Goal: Task Accomplishment & Management: Use online tool/utility

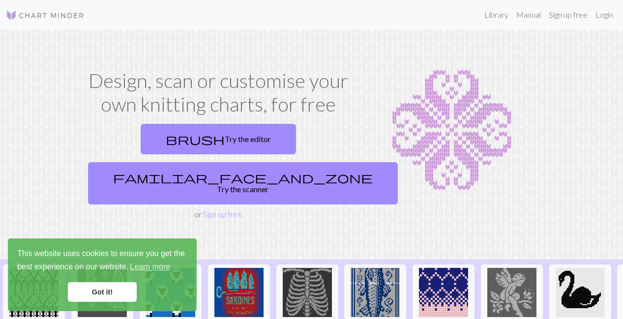
click at [106, 293] on link "Got it!" at bounding box center [102, 292] width 69 height 20
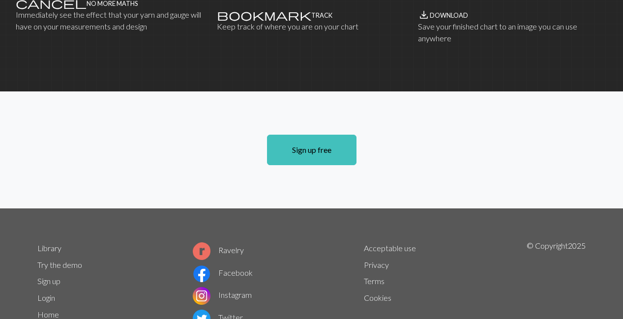
scroll to position [716, 0]
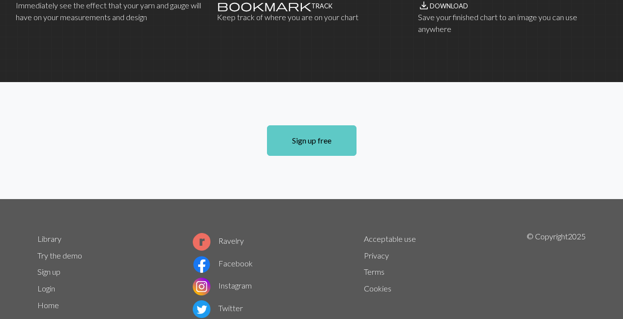
click at [307, 125] on link "Sign up free" at bounding box center [311, 140] width 89 height 30
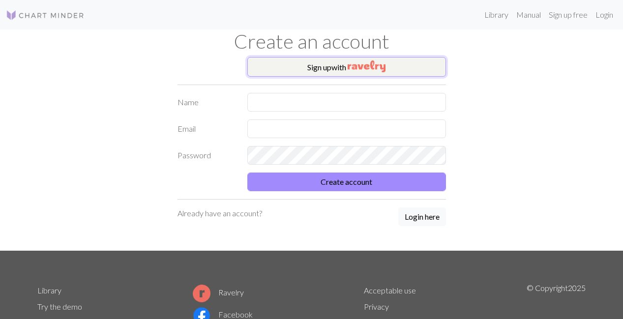
click at [301, 68] on button "Sign up with" at bounding box center [346, 67] width 199 height 20
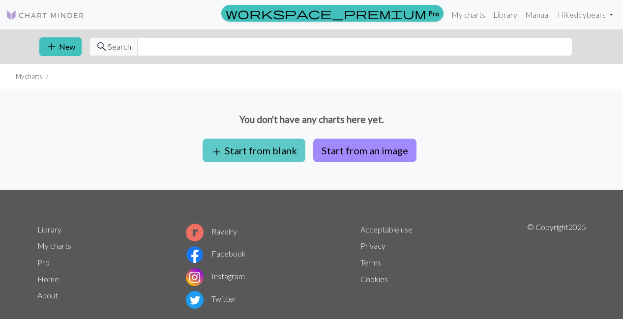
click at [264, 152] on button "add Start from blank" at bounding box center [254, 151] width 103 height 24
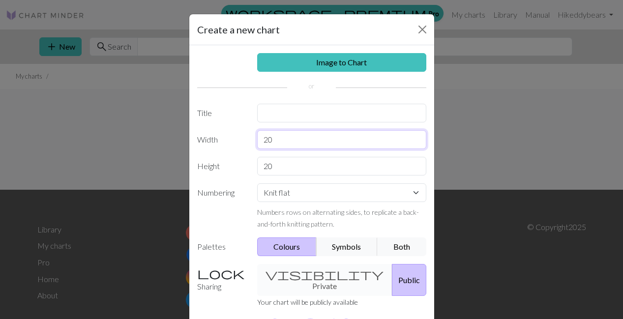
drag, startPoint x: 294, startPoint y: 143, endPoint x: 260, endPoint y: 138, distance: 34.8
click at [260, 138] on input "20" at bounding box center [341, 139] width 169 height 19
type input "48"
click at [292, 167] on input "20" at bounding box center [341, 166] width 169 height 19
type input "2"
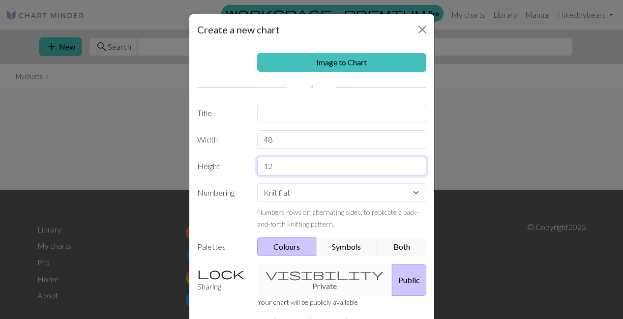
type input "12"
click at [293, 117] on input "text" at bounding box center [341, 113] width 169 height 19
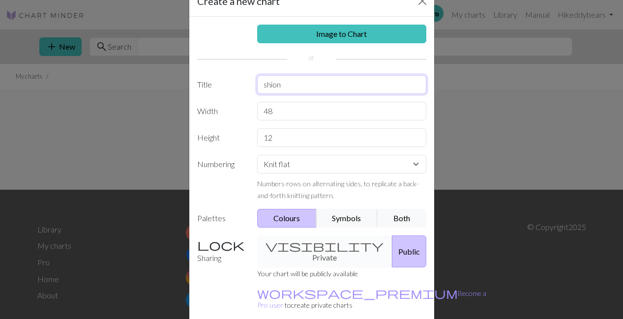
scroll to position [29, 0]
type input "shion"
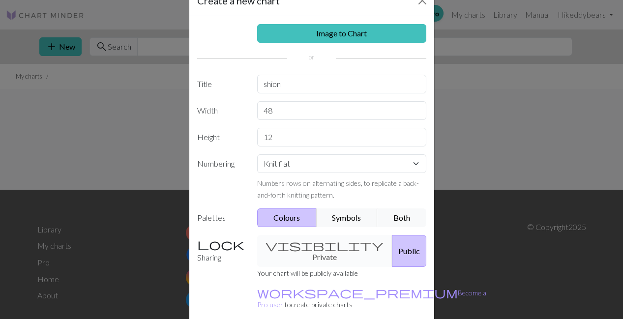
click at [314, 244] on div "visibility Private Public" at bounding box center [341, 251] width 181 height 32
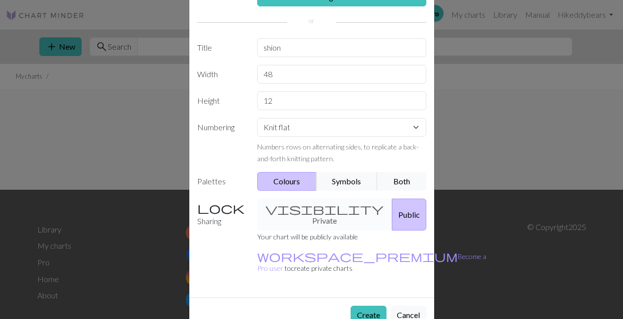
scroll to position [69, 0]
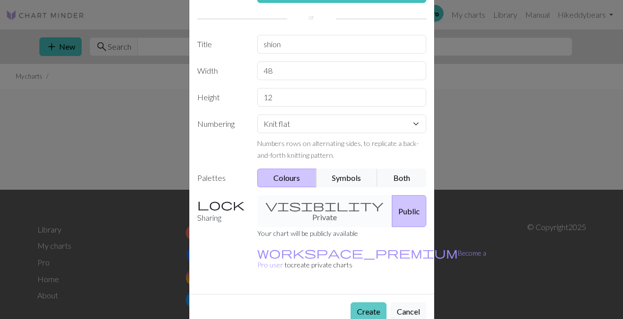
click at [364, 302] on button "Create" at bounding box center [369, 311] width 36 height 19
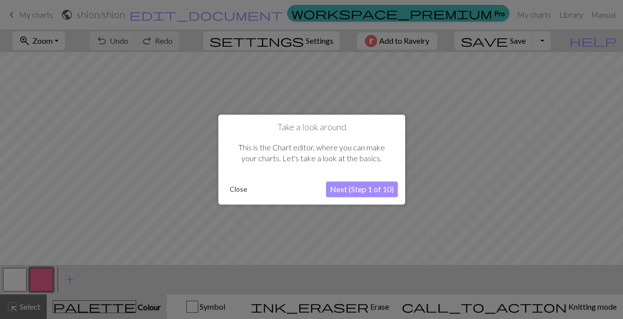
click at [346, 189] on button "Next (Step 1 of 10)" at bounding box center [362, 189] width 72 height 16
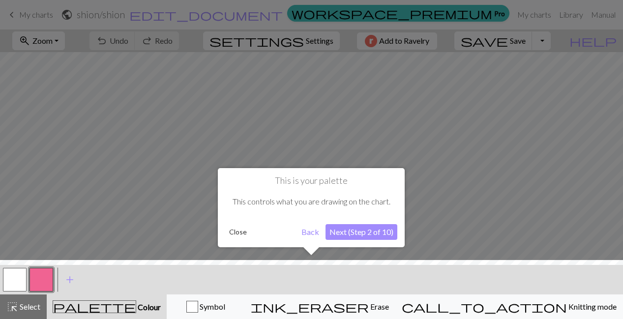
click at [354, 234] on button "Next (Step 2 of 10)" at bounding box center [361, 232] width 72 height 16
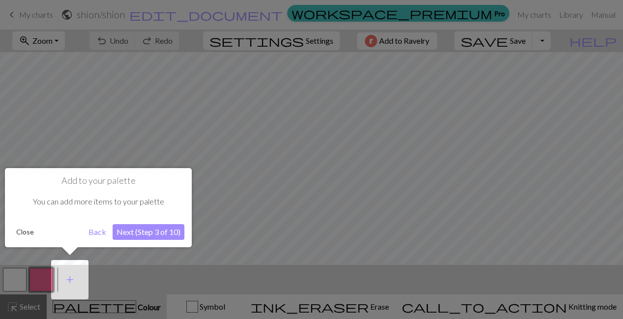
click at [144, 229] on button "Next (Step 3 of 10)" at bounding box center [149, 232] width 72 height 16
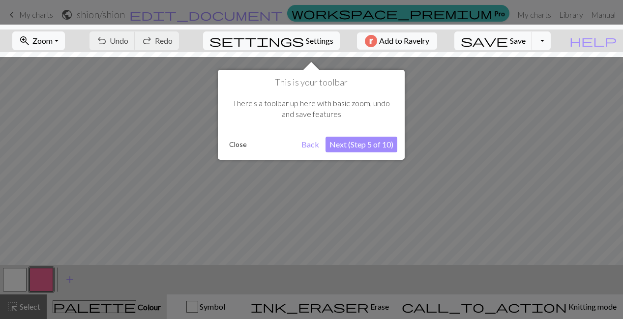
click at [351, 146] on button "Next (Step 5 of 10)" at bounding box center [361, 145] width 72 height 16
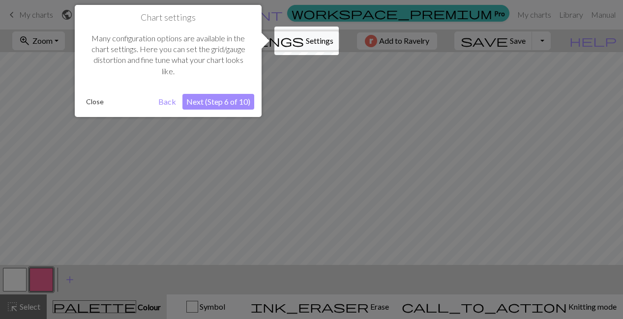
click at [92, 102] on button "Close" at bounding box center [95, 101] width 26 height 15
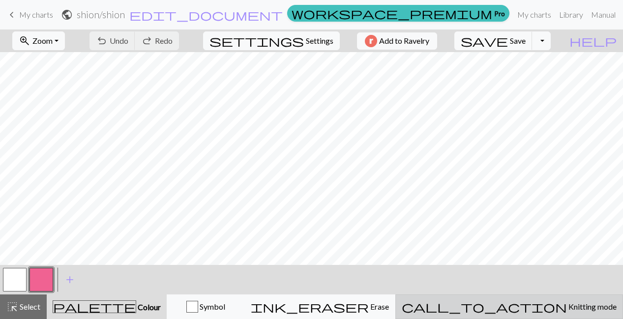
click at [533, 312] on div "call_to_action Knitting mode Knitting mode" at bounding box center [509, 307] width 215 height 12
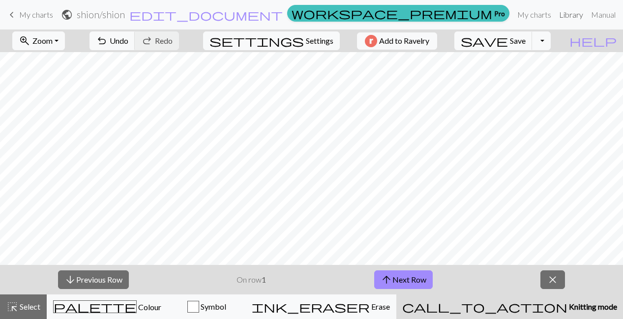
click at [555, 17] on link "Library" at bounding box center [571, 15] width 32 height 20
click at [556, 280] on span "close" at bounding box center [553, 280] width 12 height 14
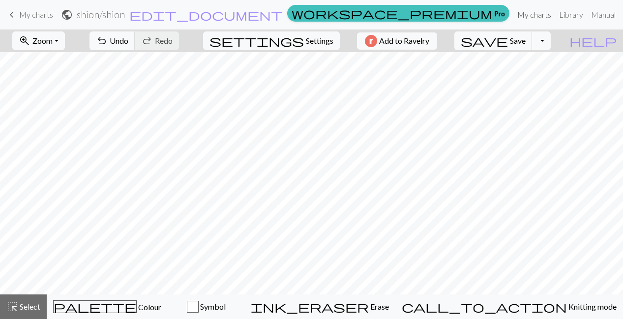
click at [513, 17] on link "My charts" at bounding box center [534, 15] width 42 height 20
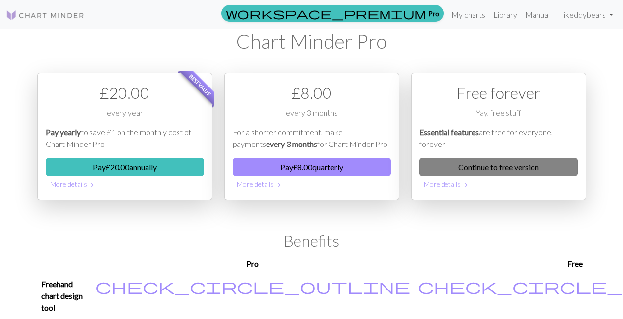
click at [459, 164] on link "Continue to free version" at bounding box center [498, 167] width 158 height 19
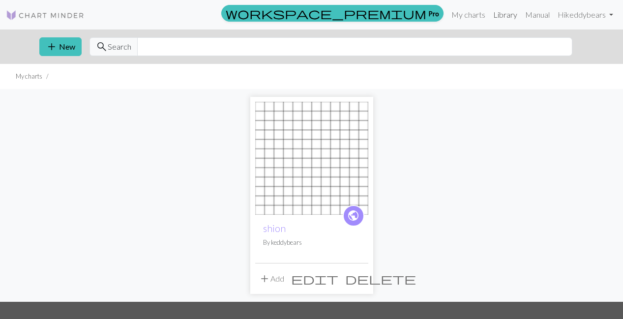
click at [505, 14] on link "Library" at bounding box center [505, 15] width 32 height 20
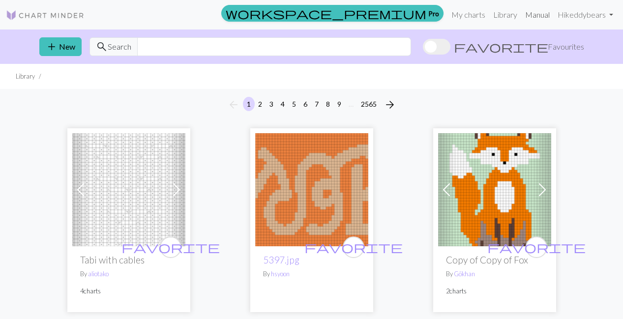
click at [545, 13] on link "Manual" at bounding box center [537, 15] width 32 height 20
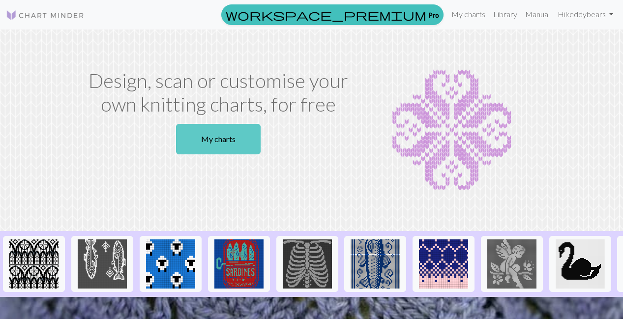
click at [216, 137] on link "My charts" at bounding box center [218, 139] width 85 height 30
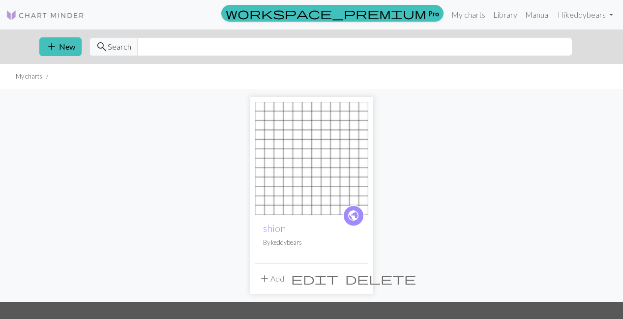
click at [274, 278] on button "add Add" at bounding box center [271, 278] width 32 height 19
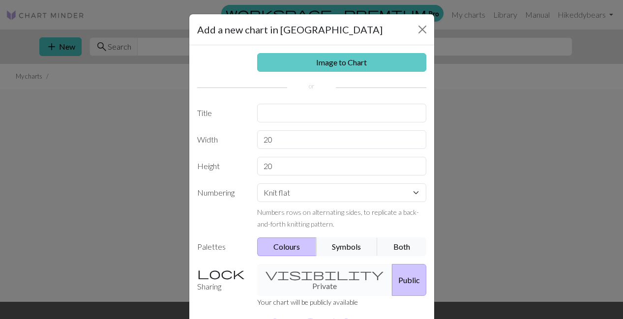
click at [342, 58] on link "Image to Chart" at bounding box center [341, 62] width 169 height 19
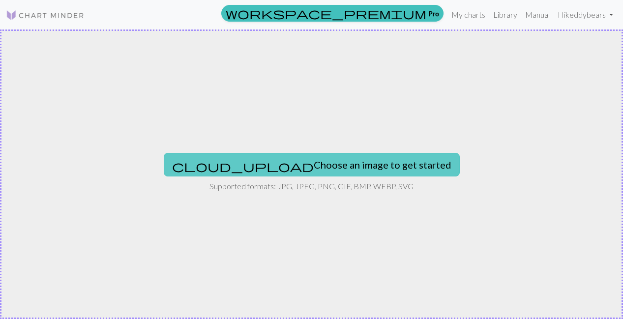
click at [276, 167] on button "cloud_upload Choose an image to get started" at bounding box center [312, 165] width 296 height 24
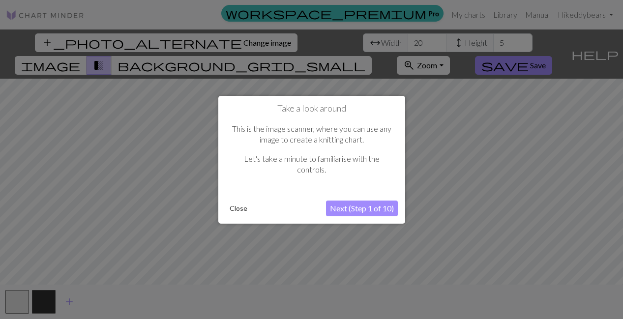
click at [347, 210] on button "Next (Step 1 of 10)" at bounding box center [362, 209] width 72 height 16
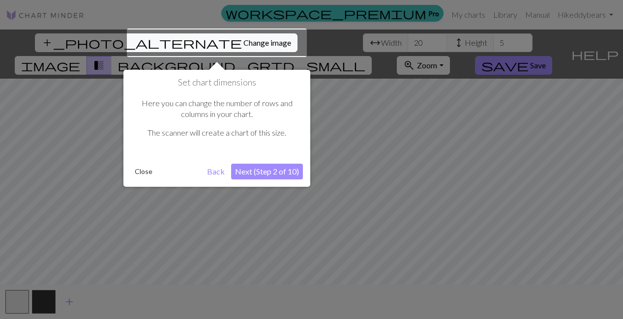
click at [138, 171] on button "Close" at bounding box center [144, 171] width 26 height 15
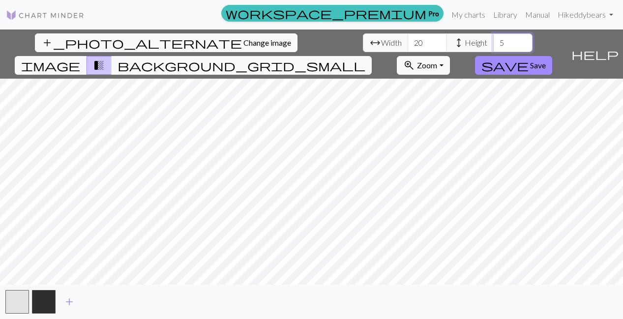
click at [493, 45] on input "5" at bounding box center [512, 42] width 39 height 19
click at [493, 39] on input "6" at bounding box center [512, 42] width 39 height 19
click at [493, 39] on input "7" at bounding box center [512, 42] width 39 height 19
click at [493, 39] on input "8" at bounding box center [512, 42] width 39 height 19
click at [493, 39] on input "9" at bounding box center [512, 42] width 39 height 19
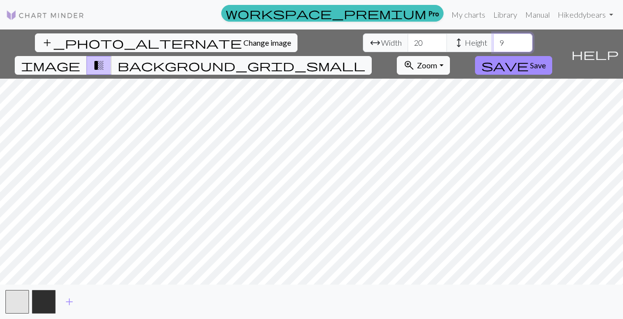
type input "10"
click at [493, 39] on input "10" at bounding box center [512, 42] width 39 height 19
click at [408, 47] on input "19" at bounding box center [427, 42] width 39 height 19
click at [408, 47] on input "18" at bounding box center [427, 42] width 39 height 19
click at [408, 47] on input "17" at bounding box center [427, 42] width 39 height 19
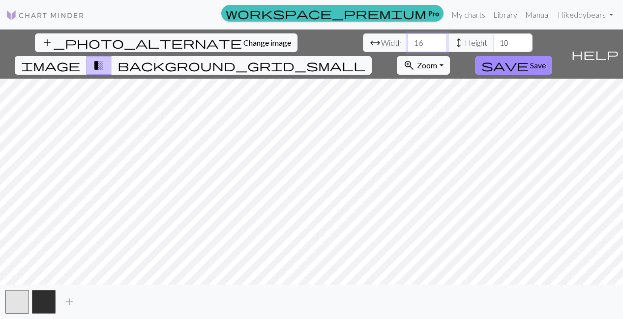
click at [408, 47] on input "16" at bounding box center [427, 42] width 39 height 19
click at [408, 39] on input "17" at bounding box center [427, 42] width 39 height 19
click at [408, 39] on input "18" at bounding box center [427, 42] width 39 height 19
click at [408, 39] on input "19" at bounding box center [427, 42] width 39 height 19
click at [408, 39] on input "20" at bounding box center [427, 42] width 39 height 19
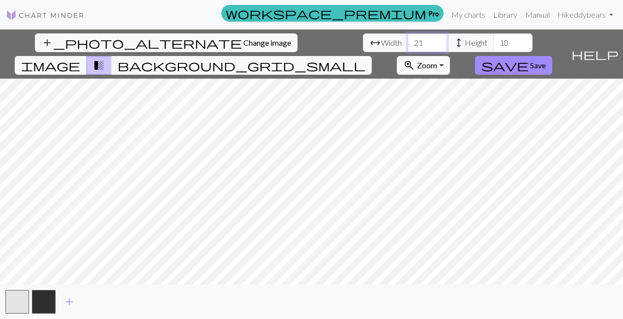
click at [408, 39] on input "21" at bounding box center [427, 42] width 39 height 19
click at [408, 39] on input "22" at bounding box center [427, 42] width 39 height 19
click at [408, 39] on input "23" at bounding box center [427, 42] width 39 height 19
click at [408, 39] on input "24" at bounding box center [427, 42] width 39 height 19
click at [408, 39] on input "25" at bounding box center [427, 42] width 39 height 19
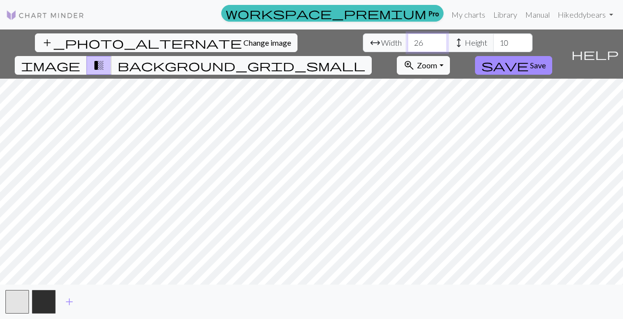
click at [408, 39] on input "26" at bounding box center [427, 42] width 39 height 19
click at [408, 39] on input "27" at bounding box center [427, 42] width 39 height 19
click at [408, 39] on input "28" at bounding box center [427, 42] width 39 height 19
click at [408, 39] on input "29" at bounding box center [427, 42] width 39 height 19
click at [408, 39] on input "30" at bounding box center [427, 42] width 39 height 19
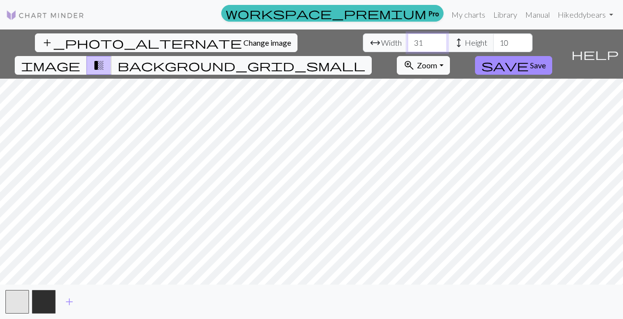
click at [408, 39] on input "31" at bounding box center [427, 42] width 39 height 19
click at [408, 39] on input "32" at bounding box center [427, 42] width 39 height 19
click at [408, 39] on input "33" at bounding box center [427, 42] width 39 height 19
click at [408, 39] on input "34" at bounding box center [427, 42] width 39 height 19
click at [408, 39] on input "35" at bounding box center [427, 42] width 39 height 19
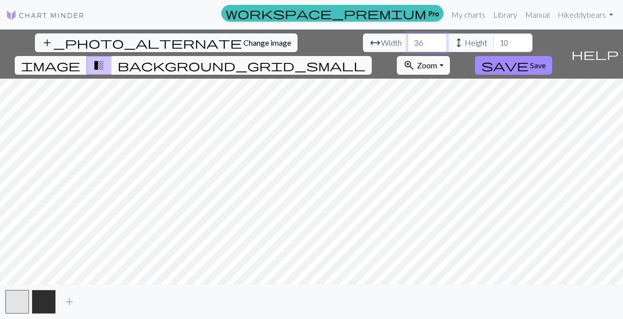
click at [408, 39] on input "36" at bounding box center [427, 42] width 39 height 19
click at [408, 39] on input "37" at bounding box center [427, 42] width 39 height 19
click at [408, 39] on input "38" at bounding box center [427, 42] width 39 height 19
click at [408, 39] on input "39" at bounding box center [427, 42] width 39 height 19
click at [408, 39] on input "40" at bounding box center [427, 42] width 39 height 19
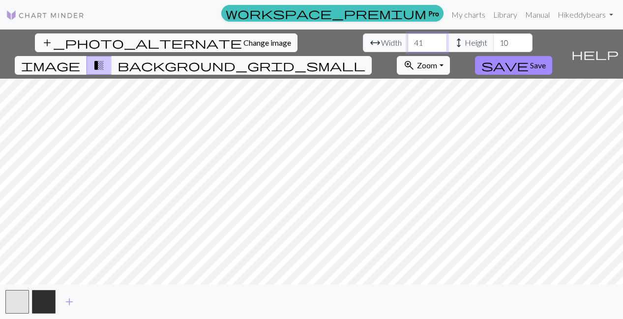
click at [408, 39] on input "41" at bounding box center [427, 42] width 39 height 19
click at [408, 39] on input "42" at bounding box center [427, 42] width 39 height 19
click at [408, 39] on input "43" at bounding box center [427, 42] width 39 height 19
click at [408, 39] on input "44" at bounding box center [427, 42] width 39 height 19
click at [408, 39] on input "45" at bounding box center [427, 42] width 39 height 19
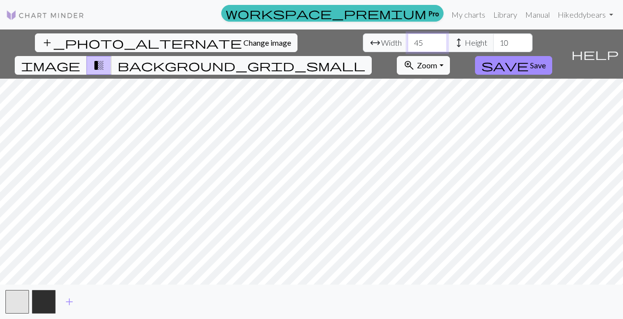
click at [408, 39] on input "46" at bounding box center [427, 42] width 39 height 19
click at [408, 39] on input "47" at bounding box center [427, 42] width 39 height 19
type input "48"
click at [408, 39] on input "48" at bounding box center [427, 42] width 39 height 19
click at [493, 40] on input "11" at bounding box center [512, 42] width 39 height 19
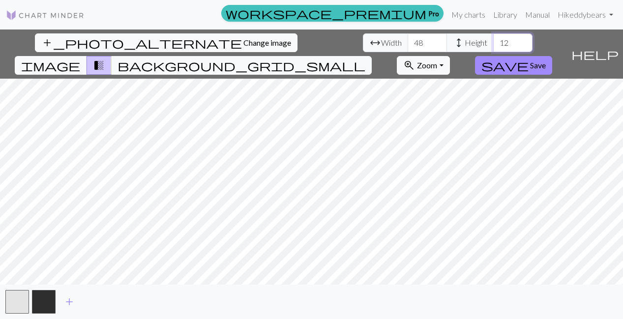
click at [493, 40] on input "12" at bounding box center [512, 42] width 39 height 19
click at [493, 40] on input "13" at bounding box center [512, 42] width 39 height 19
click at [493, 40] on input "14" at bounding box center [512, 42] width 39 height 19
click at [493, 40] on input "15" at bounding box center [512, 42] width 39 height 19
click at [493, 40] on input "16" at bounding box center [512, 42] width 39 height 19
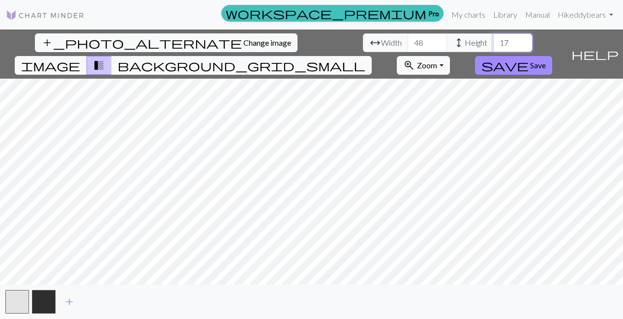
click at [493, 40] on input "17" at bounding box center [512, 42] width 39 height 19
click at [493, 40] on input "18" at bounding box center [512, 42] width 39 height 19
click at [493, 40] on input "19" at bounding box center [512, 42] width 39 height 19
click at [493, 40] on input "20" at bounding box center [512, 42] width 39 height 19
click at [493, 40] on input "21" at bounding box center [512, 42] width 39 height 19
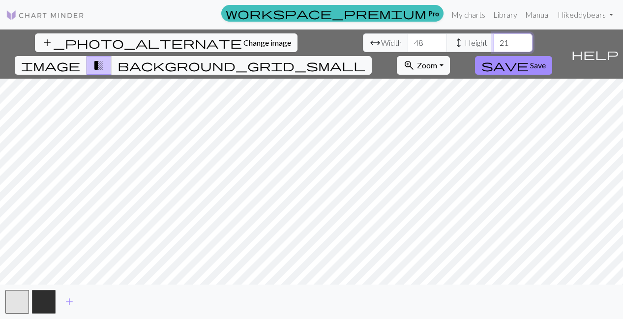
click at [493, 40] on input "22" at bounding box center [512, 42] width 39 height 19
click at [493, 40] on input "23" at bounding box center [512, 42] width 39 height 19
click at [365, 59] on span "background_grid_small" at bounding box center [241, 66] width 248 height 14
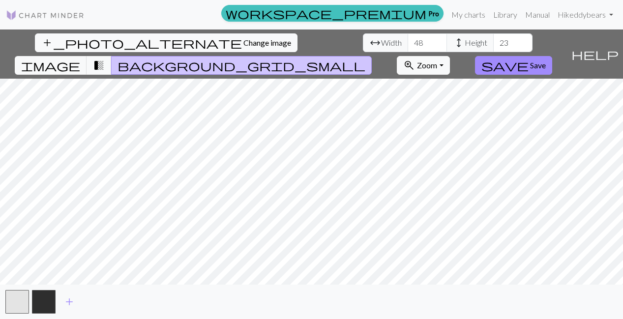
click at [365, 59] on span "background_grid_small" at bounding box center [241, 66] width 248 height 14
click at [105, 59] on span "transition_fade" at bounding box center [99, 66] width 12 height 14
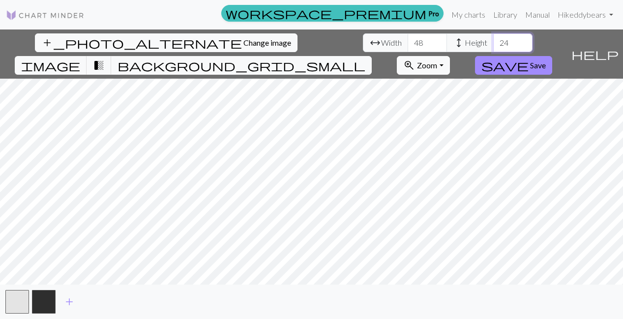
click at [493, 40] on input "24" at bounding box center [512, 42] width 39 height 19
click at [493, 40] on input "25" at bounding box center [512, 42] width 39 height 19
click at [493, 40] on input "26" at bounding box center [512, 42] width 39 height 19
click at [493, 40] on input "27" at bounding box center [512, 42] width 39 height 19
click at [493, 40] on input "28" at bounding box center [512, 42] width 39 height 19
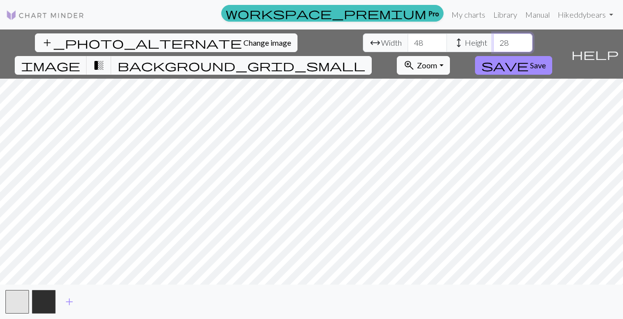
click at [493, 40] on input "29" at bounding box center [512, 42] width 39 height 19
click at [493, 40] on input "30" at bounding box center [512, 42] width 39 height 19
click at [493, 40] on input "31" at bounding box center [512, 42] width 39 height 19
click at [493, 40] on input "32" at bounding box center [512, 42] width 39 height 19
click at [493, 40] on input "33" at bounding box center [512, 42] width 39 height 19
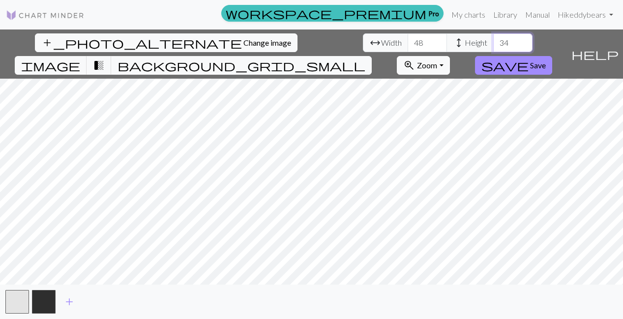
click at [493, 40] on input "34" at bounding box center [512, 42] width 39 height 19
click at [493, 40] on input "35" at bounding box center [512, 42] width 39 height 19
click at [493, 40] on input "36" at bounding box center [512, 42] width 39 height 19
click at [493, 40] on input "37" at bounding box center [512, 42] width 39 height 19
click at [493, 40] on input "38" at bounding box center [512, 42] width 39 height 19
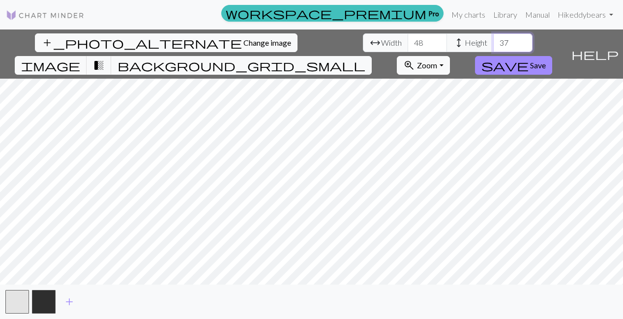
click at [493, 45] on input "37" at bounding box center [512, 42] width 39 height 19
click at [493, 45] on input "36" at bounding box center [512, 42] width 39 height 19
click at [493, 45] on input "35" at bounding box center [512, 42] width 39 height 19
click at [493, 45] on input "34" at bounding box center [512, 42] width 39 height 19
click at [493, 45] on input "33" at bounding box center [512, 42] width 39 height 19
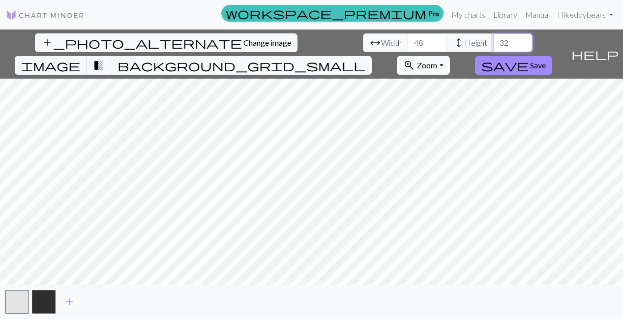
click at [493, 45] on input "32" at bounding box center [512, 42] width 39 height 19
click at [493, 45] on input "31" at bounding box center [512, 42] width 39 height 19
click at [493, 45] on input "30" at bounding box center [512, 42] width 39 height 19
click at [493, 45] on input "29" at bounding box center [512, 42] width 39 height 19
click at [493, 45] on input "28" at bounding box center [512, 42] width 39 height 19
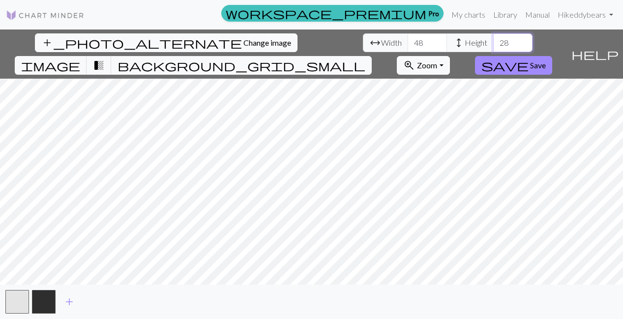
click at [493, 45] on input "27" at bounding box center [512, 42] width 39 height 19
click at [493, 45] on input "26" at bounding box center [512, 42] width 39 height 19
click at [493, 45] on input "25" at bounding box center [512, 42] width 39 height 19
click at [493, 45] on input "24" at bounding box center [512, 42] width 39 height 19
click at [493, 45] on input "23" at bounding box center [512, 42] width 39 height 19
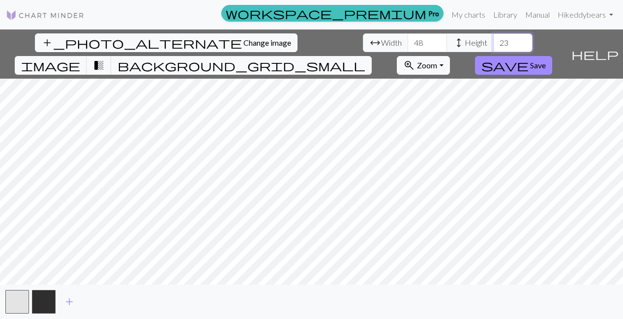
click at [493, 45] on input "22" at bounding box center [512, 42] width 39 height 19
click at [493, 45] on input "21" at bounding box center [512, 42] width 39 height 19
click at [493, 45] on input "20" at bounding box center [512, 42] width 39 height 19
click at [493, 45] on input "19" at bounding box center [512, 42] width 39 height 19
click at [493, 45] on input "18" at bounding box center [512, 42] width 39 height 19
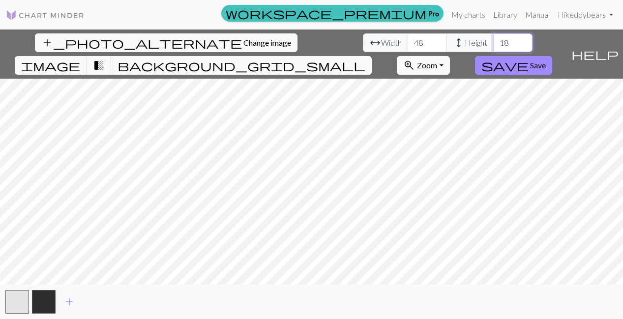
click at [493, 45] on input "17" at bounding box center [512, 42] width 39 height 19
click at [493, 45] on input "16" at bounding box center [512, 42] width 39 height 19
type input "15"
click at [493, 45] on input "15" at bounding box center [512, 42] width 39 height 19
click at [105, 59] on span "transition_fade" at bounding box center [99, 66] width 12 height 14
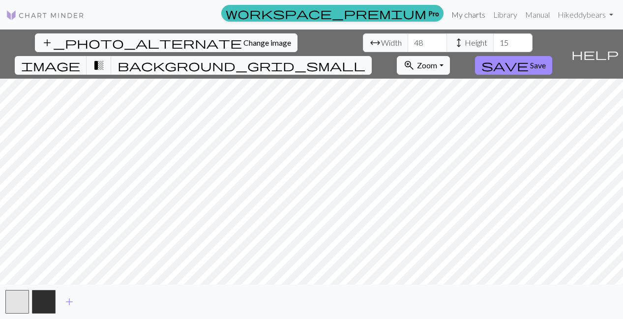
click at [466, 14] on link "My charts" at bounding box center [468, 15] width 42 height 20
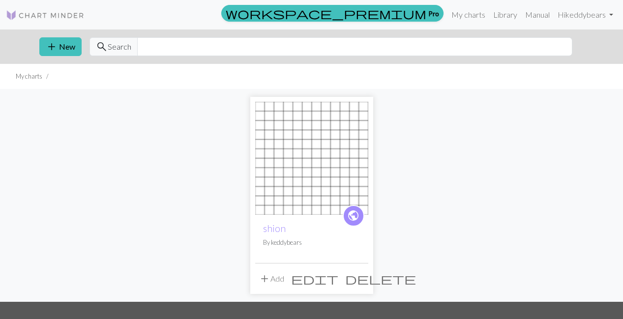
click at [299, 156] on img at bounding box center [311, 158] width 113 height 113
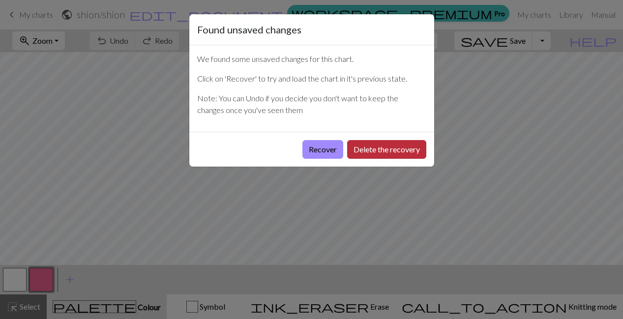
click at [370, 146] on button "Delete the recovery" at bounding box center [386, 149] width 79 height 19
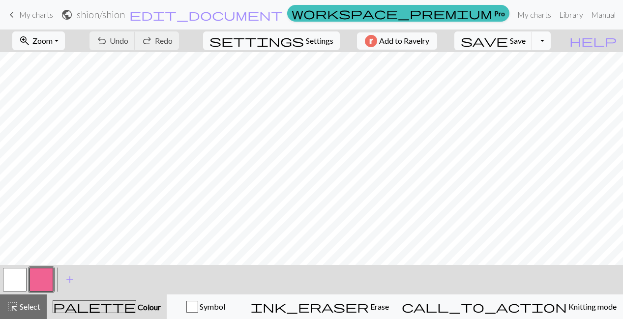
click at [551, 42] on button "Toggle Dropdown" at bounding box center [541, 40] width 19 height 19
click at [306, 37] on span "Settings" at bounding box center [320, 41] width 28 height 12
select select "aran"
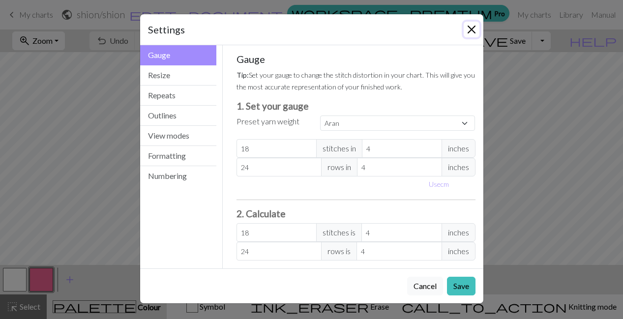
click at [469, 35] on button "Close" at bounding box center [472, 30] width 16 height 16
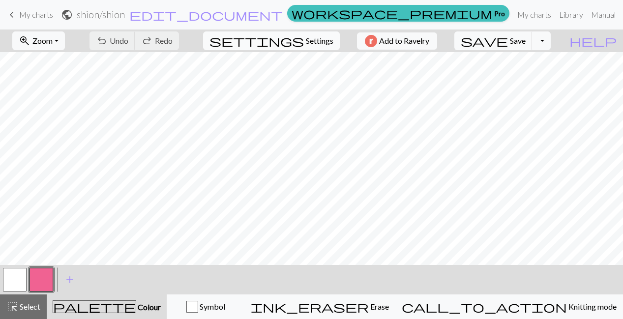
click at [298, 41] on button "settings Settings" at bounding box center [271, 40] width 137 height 19
select select "aran"
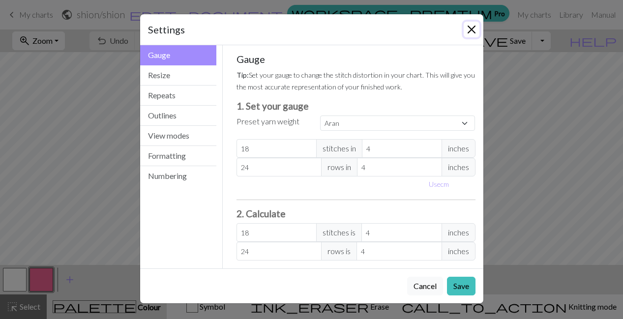
click at [465, 29] on button "Close" at bounding box center [472, 30] width 16 height 16
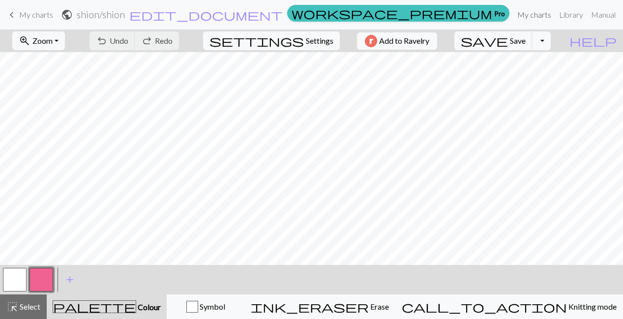
click at [513, 13] on link "My charts" at bounding box center [534, 15] width 42 height 20
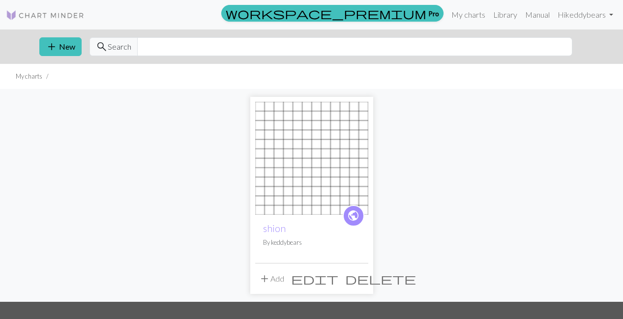
click at [268, 282] on span "add" at bounding box center [265, 279] width 12 height 14
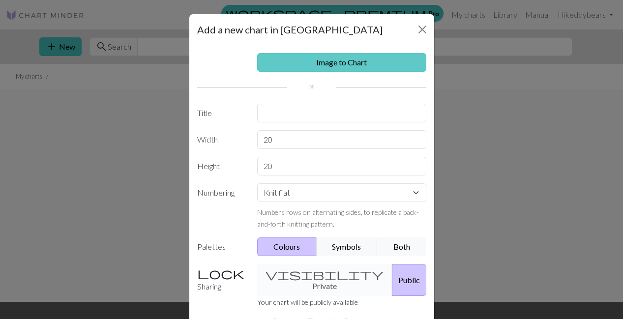
click at [288, 58] on link "Image to Chart" at bounding box center [341, 62] width 169 height 19
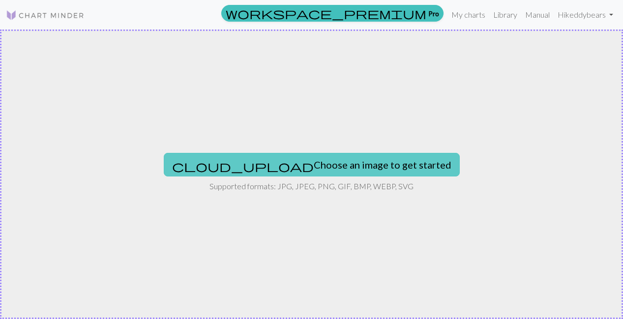
click at [316, 165] on button "cloud_upload Choose an image to get started" at bounding box center [312, 165] width 296 height 24
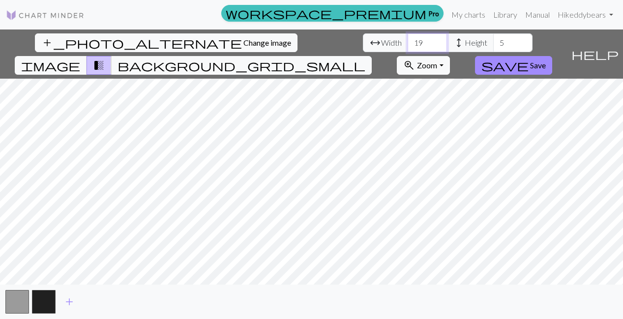
click at [408, 46] on input "19" at bounding box center [427, 42] width 39 height 19
click at [408, 46] on input "18" at bounding box center [427, 42] width 39 height 19
click at [408, 46] on input "17" at bounding box center [427, 42] width 39 height 19
click at [408, 40] on input "18" at bounding box center [427, 42] width 39 height 19
click at [408, 40] on input "19" at bounding box center [427, 42] width 39 height 19
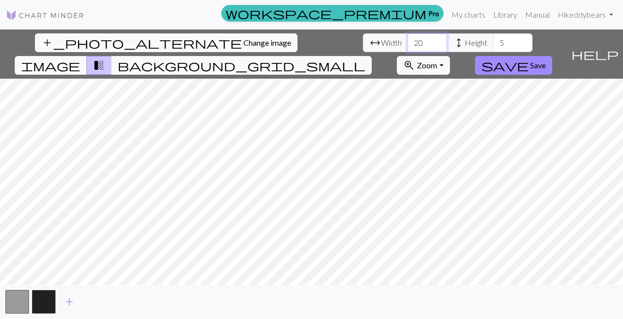
click at [408, 40] on input "20" at bounding box center [427, 42] width 39 height 19
click at [408, 40] on input "21" at bounding box center [427, 42] width 39 height 19
click at [408, 40] on input "22" at bounding box center [427, 42] width 39 height 19
click at [408, 40] on input "23" at bounding box center [427, 42] width 39 height 19
click at [408, 40] on input "24" at bounding box center [427, 42] width 39 height 19
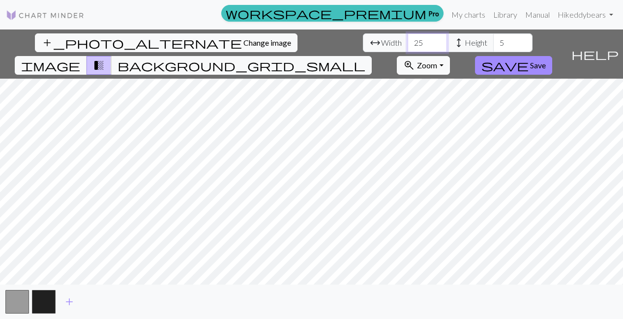
click at [408, 40] on input "25" at bounding box center [427, 42] width 39 height 19
click at [408, 40] on input "26" at bounding box center [427, 42] width 39 height 19
click at [408, 40] on input "27" at bounding box center [427, 42] width 39 height 19
click at [408, 40] on input "28" at bounding box center [427, 42] width 39 height 19
click at [408, 40] on input "29" at bounding box center [427, 42] width 39 height 19
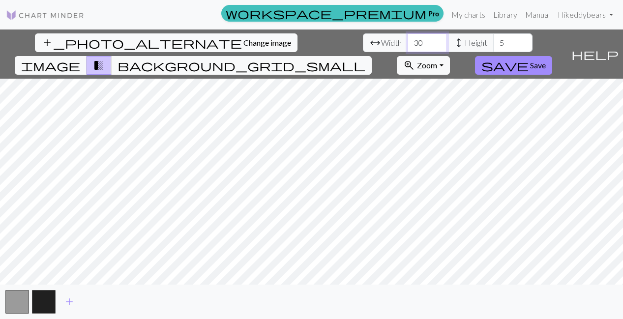
click at [408, 40] on input "30" at bounding box center [427, 42] width 39 height 19
click at [408, 40] on input "31" at bounding box center [427, 42] width 39 height 19
click at [408, 40] on input "32" at bounding box center [427, 42] width 39 height 19
click at [408, 40] on input "33" at bounding box center [427, 42] width 39 height 19
click at [408, 40] on input "34" at bounding box center [427, 42] width 39 height 19
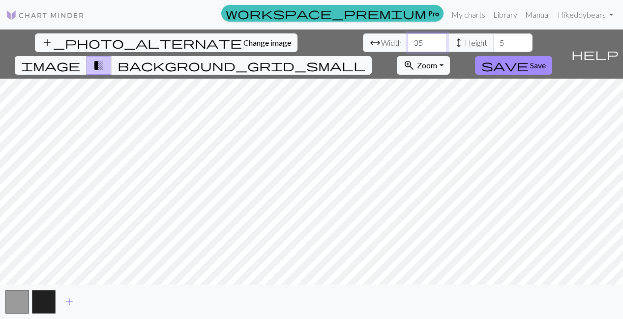
click at [408, 40] on input "35" at bounding box center [427, 42] width 39 height 19
click at [408, 40] on input "36" at bounding box center [427, 42] width 39 height 19
click at [408, 40] on input "37" at bounding box center [427, 42] width 39 height 19
click at [408, 40] on input "38" at bounding box center [427, 42] width 39 height 19
click at [408, 40] on input "39" at bounding box center [427, 42] width 39 height 19
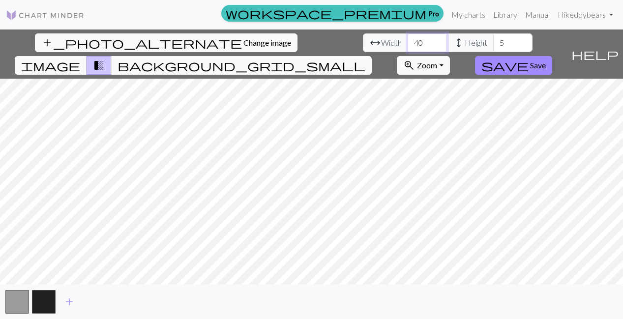
click at [408, 40] on input "40" at bounding box center [427, 42] width 39 height 19
click at [408, 40] on input "41" at bounding box center [427, 42] width 39 height 19
click at [408, 40] on input "42" at bounding box center [427, 42] width 39 height 19
click at [408, 40] on input "43" at bounding box center [427, 42] width 39 height 19
click at [408, 40] on input "44" at bounding box center [427, 42] width 39 height 19
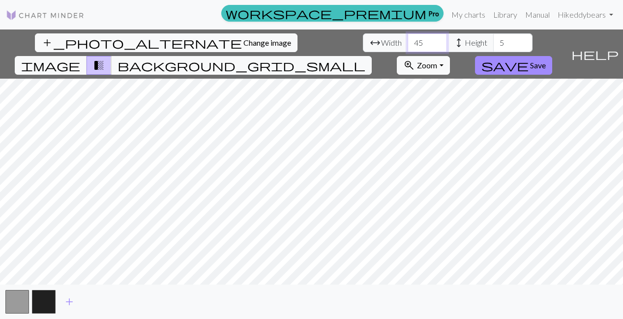
click at [408, 40] on input "45" at bounding box center [427, 42] width 39 height 19
click at [408, 40] on input "46" at bounding box center [427, 42] width 39 height 19
click at [408, 40] on input "47" at bounding box center [427, 42] width 39 height 19
type input "48"
click at [408, 40] on input "48" at bounding box center [427, 42] width 39 height 19
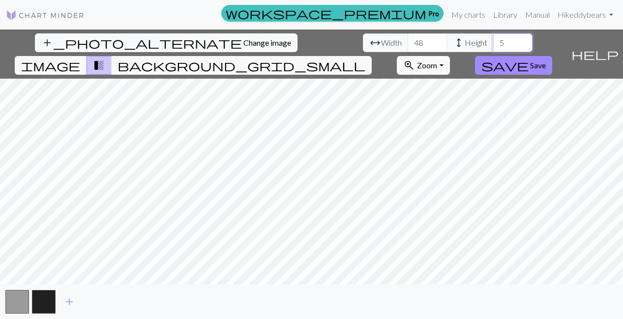
click at [493, 40] on input "6" at bounding box center [512, 42] width 39 height 19
click at [493, 40] on input "7" at bounding box center [512, 42] width 39 height 19
click at [493, 40] on input "8" at bounding box center [512, 42] width 39 height 19
click at [493, 40] on input "9" at bounding box center [512, 42] width 39 height 19
click at [493, 40] on input "10" at bounding box center [512, 42] width 39 height 19
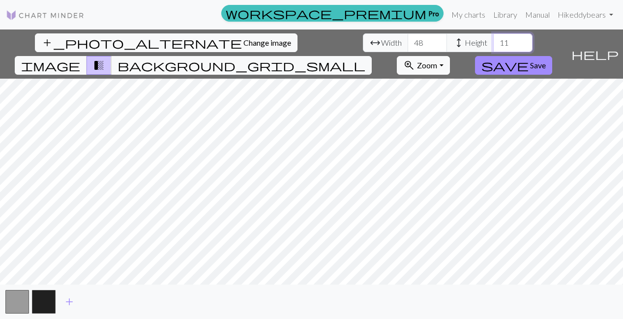
click at [493, 40] on input "11" at bounding box center [512, 42] width 39 height 19
type input "12"
click at [493, 40] on input "12" at bounding box center [512, 42] width 39 height 19
click at [365, 59] on span "background_grid_small" at bounding box center [241, 66] width 248 height 14
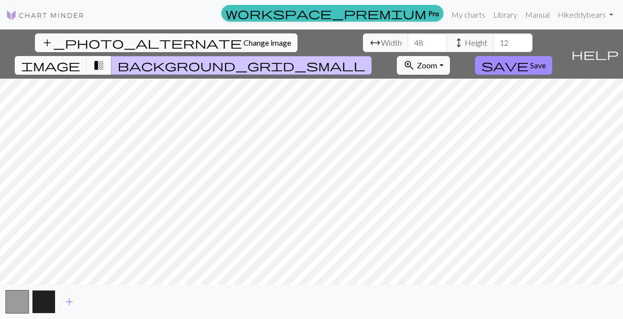
click at [43, 302] on button "button" at bounding box center [44, 302] width 24 height 24
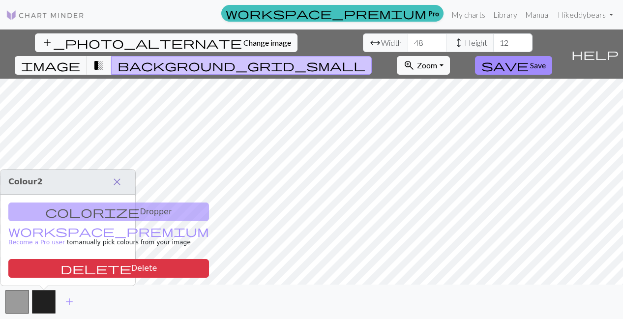
click at [117, 181] on span "close" at bounding box center [117, 182] width 12 height 14
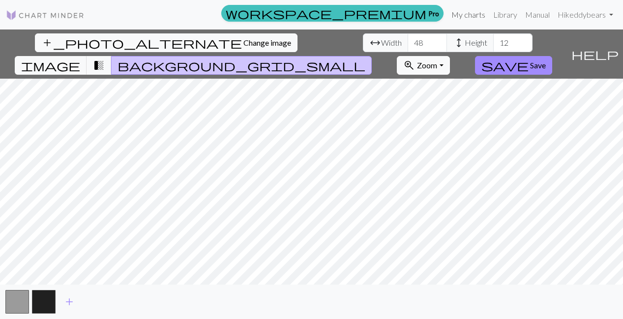
click at [468, 17] on link "My charts" at bounding box center [468, 15] width 42 height 20
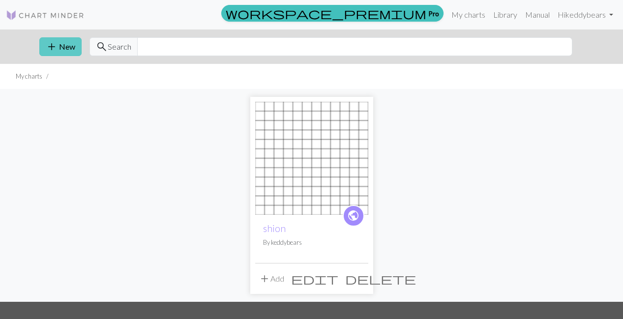
click at [59, 41] on button "add New" at bounding box center [60, 46] width 42 height 19
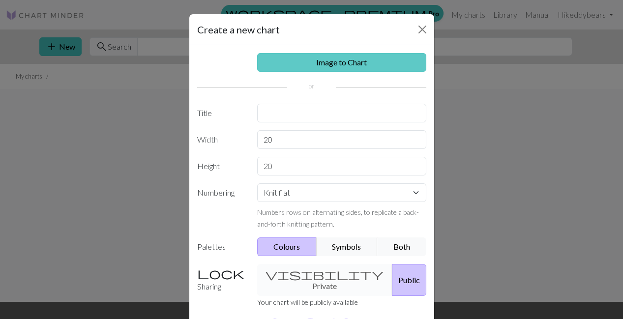
click at [332, 59] on link "Image to Chart" at bounding box center [341, 62] width 169 height 19
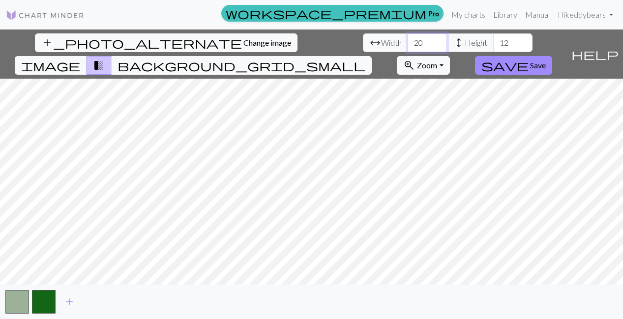
drag, startPoint x: 193, startPoint y: 44, endPoint x: 176, endPoint y: 41, distance: 17.9
click at [363, 41] on div "arrow_range Width 20 height Height 12" at bounding box center [448, 42] width 170 height 19
type input "50"
click at [493, 39] on input "13" at bounding box center [512, 42] width 39 height 19
click at [493, 39] on input "14" at bounding box center [512, 42] width 39 height 19
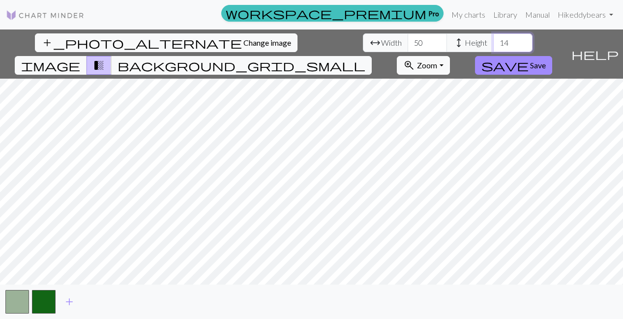
click at [493, 39] on input "15" at bounding box center [512, 42] width 39 height 19
click at [493, 39] on input "16" at bounding box center [512, 42] width 39 height 19
click at [493, 39] on input "17" at bounding box center [512, 42] width 39 height 19
click at [493, 39] on input "18" at bounding box center [512, 42] width 39 height 19
click at [493, 39] on input "19" at bounding box center [512, 42] width 39 height 19
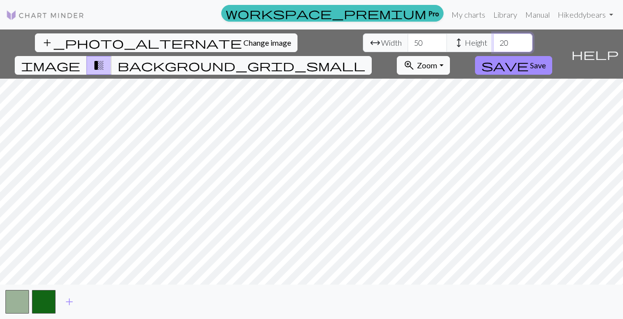
click at [493, 39] on input "20" at bounding box center [512, 42] width 39 height 19
click at [493, 40] on input "21" at bounding box center [512, 42] width 39 height 19
click at [493, 40] on input "22" at bounding box center [512, 42] width 39 height 19
click at [493, 40] on input "23" at bounding box center [512, 42] width 39 height 19
click at [493, 40] on input "24" at bounding box center [512, 42] width 39 height 19
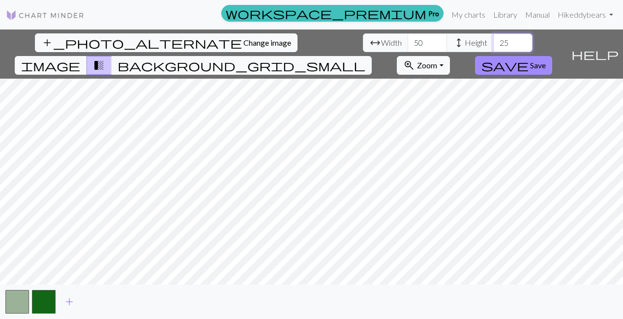
click at [493, 40] on input "25" at bounding box center [512, 42] width 39 height 19
click at [493, 40] on input "26" at bounding box center [512, 42] width 39 height 19
click at [493, 40] on input "27" at bounding box center [512, 42] width 39 height 19
click at [493, 40] on input "28" at bounding box center [512, 42] width 39 height 19
click at [493, 40] on input "29" at bounding box center [512, 42] width 39 height 19
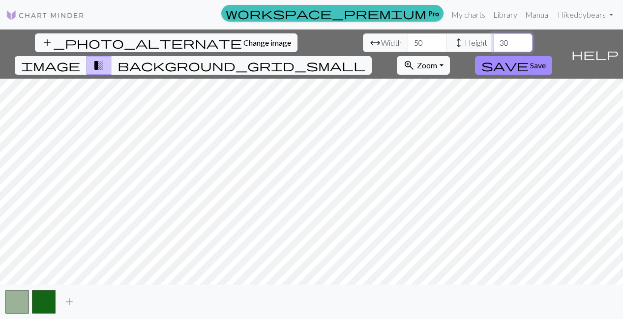
click at [493, 40] on input "30" at bounding box center [512, 42] width 39 height 19
click at [493, 40] on input "31" at bounding box center [512, 42] width 39 height 19
click at [493, 40] on input "32" at bounding box center [512, 42] width 39 height 19
click at [493, 40] on input "33" at bounding box center [512, 42] width 39 height 19
click at [493, 40] on input "34" at bounding box center [512, 42] width 39 height 19
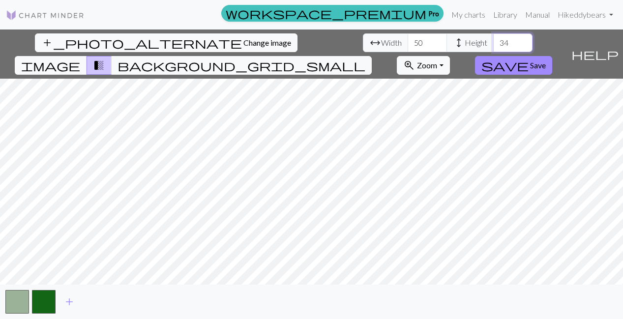
click at [493, 40] on input "35" at bounding box center [512, 42] width 39 height 19
click at [493, 40] on input "36" at bounding box center [512, 42] width 39 height 19
type input "37"
click at [493, 40] on input "37" at bounding box center [512, 42] width 39 height 19
click at [365, 59] on span "background_grid_small" at bounding box center [241, 66] width 248 height 14
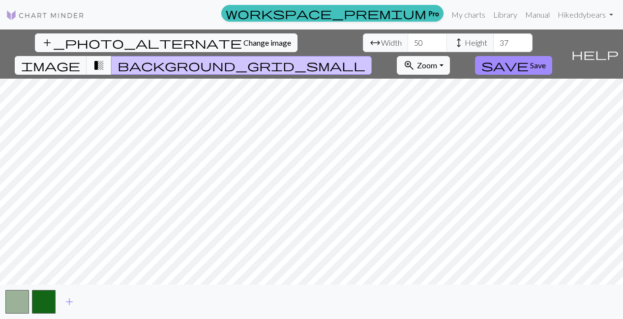
click at [105, 59] on span "transition_fade" at bounding box center [99, 66] width 12 height 14
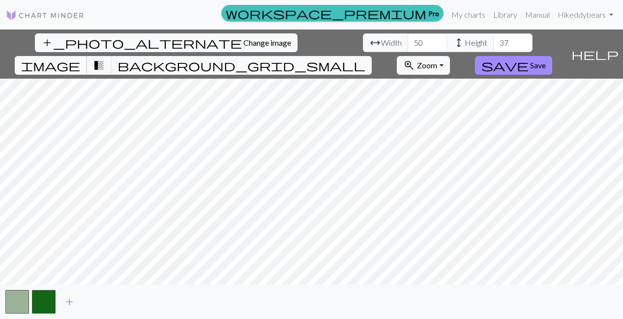
click at [80, 59] on span "image" at bounding box center [50, 66] width 59 height 14
click at [534, 19] on link "Manual" at bounding box center [537, 15] width 32 height 20
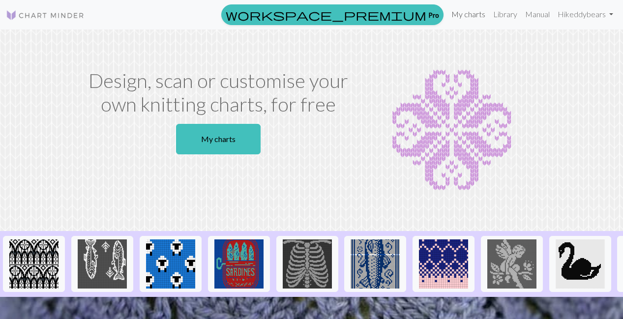
click at [463, 19] on link "My charts" at bounding box center [468, 14] width 42 height 20
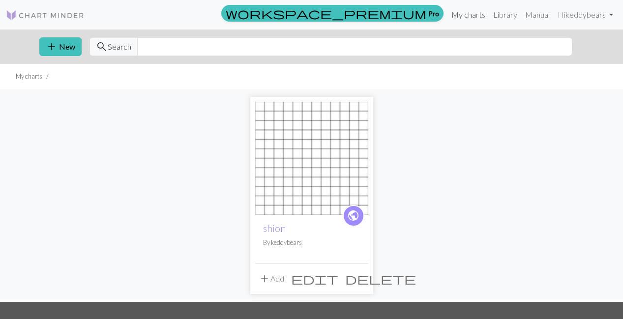
scroll to position [0, 0]
